Goal: Find specific page/section: Find specific page/section

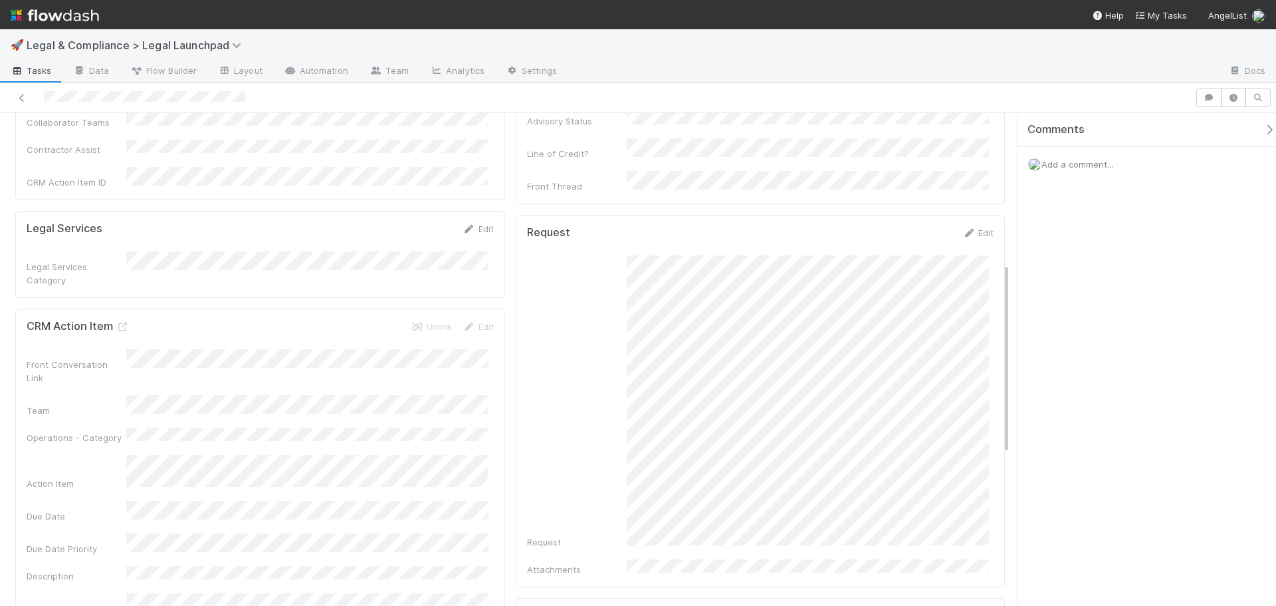
scroll to position [399, 0]
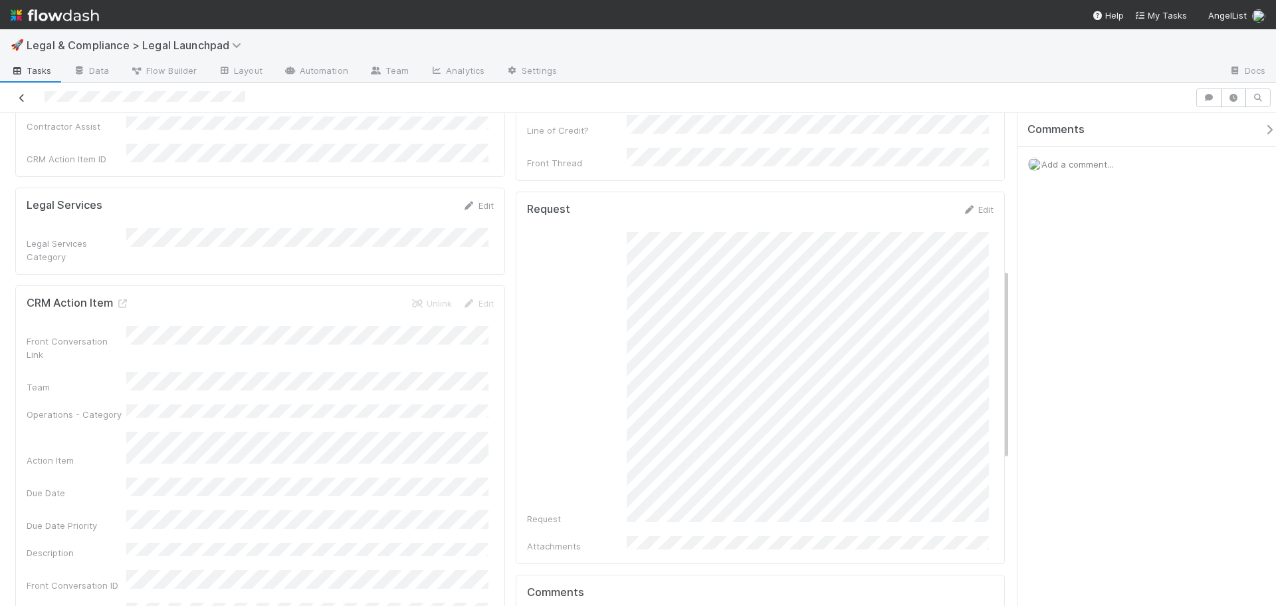
click at [20, 96] on icon at bounding box center [21, 98] width 13 height 9
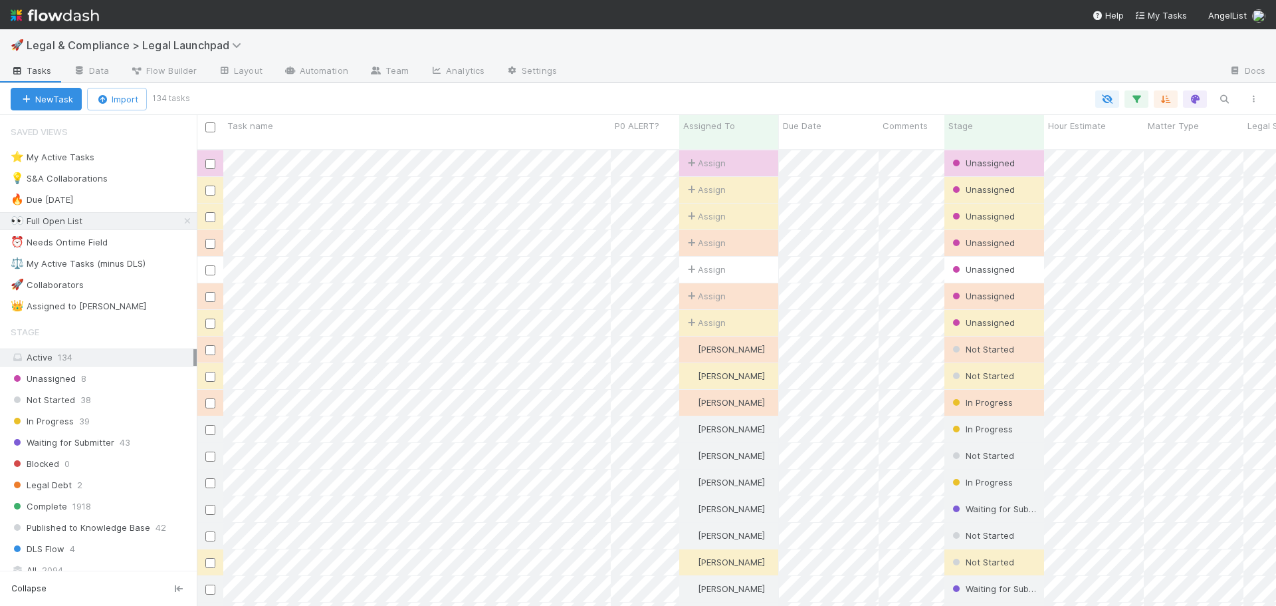
scroll to position [457, 1070]
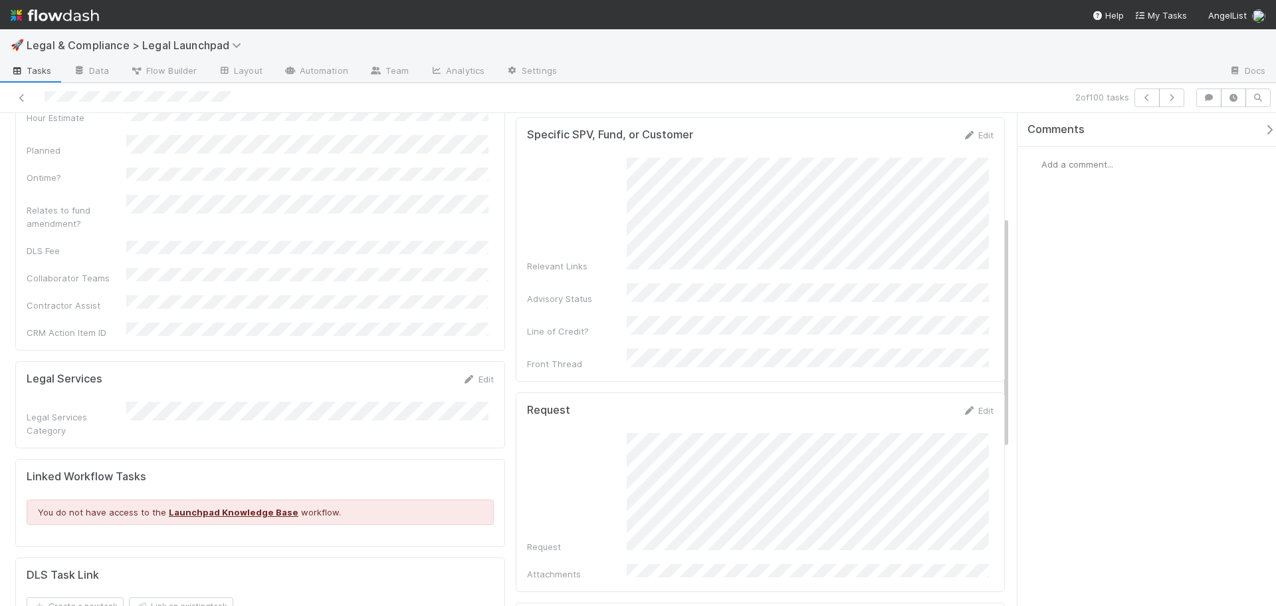
scroll to position [217, 0]
click at [947, 31] on div "🚀 Legal & Compliance > Legal Launchpad" at bounding box center [638, 45] width 1276 height 32
